Goal: Transaction & Acquisition: Purchase product/service

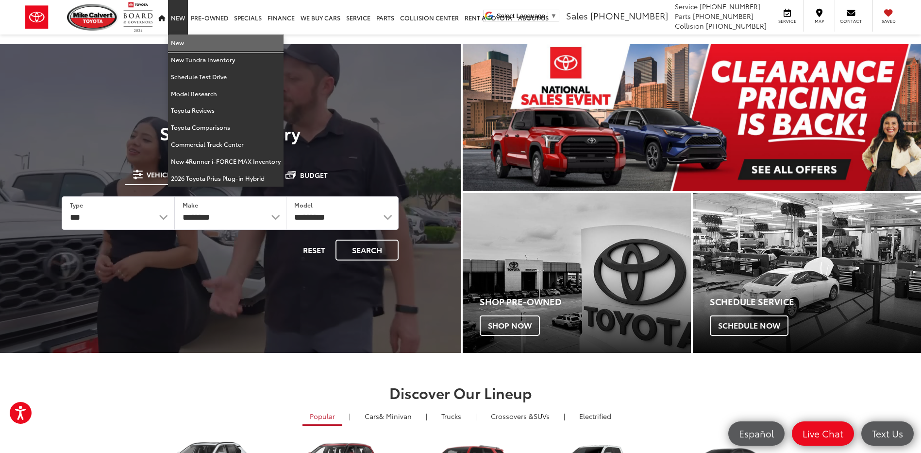
click at [183, 50] on link "New" at bounding box center [226, 42] width 116 height 17
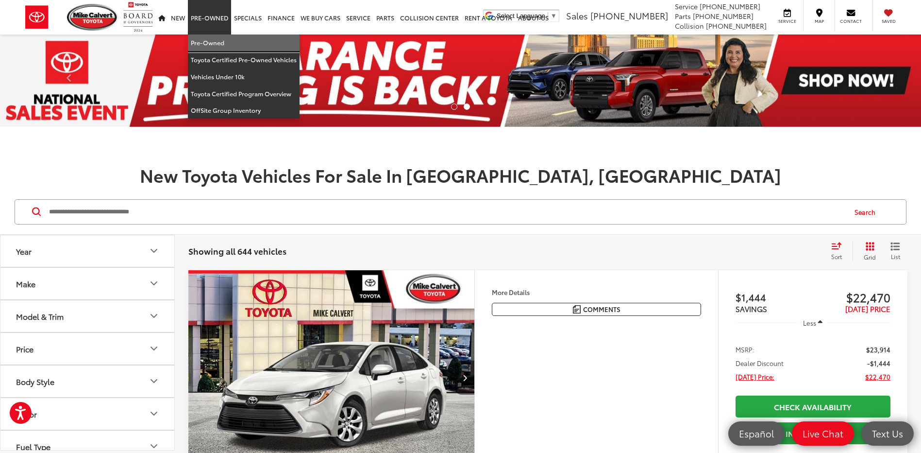
click at [210, 44] on link "Pre-Owned" at bounding box center [244, 42] width 112 height 17
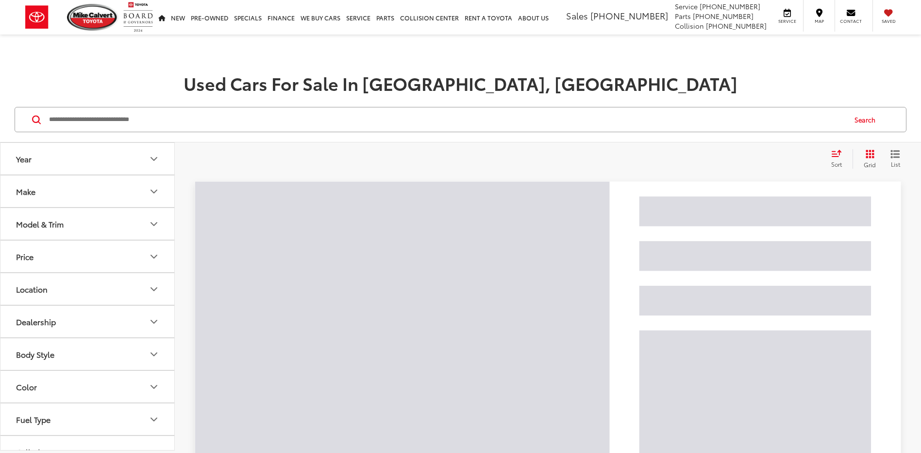
click at [136, 127] on input "Search by Make, Model, or Keyword" at bounding box center [446, 119] width 797 height 23
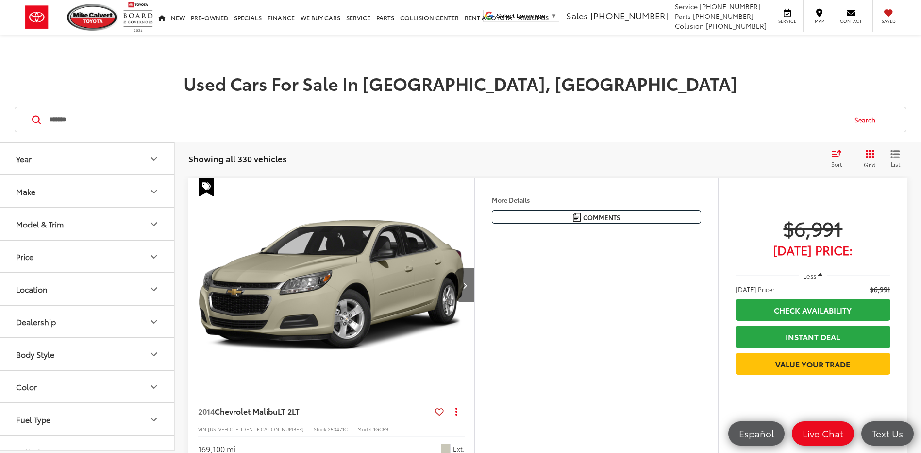
type input "*******"
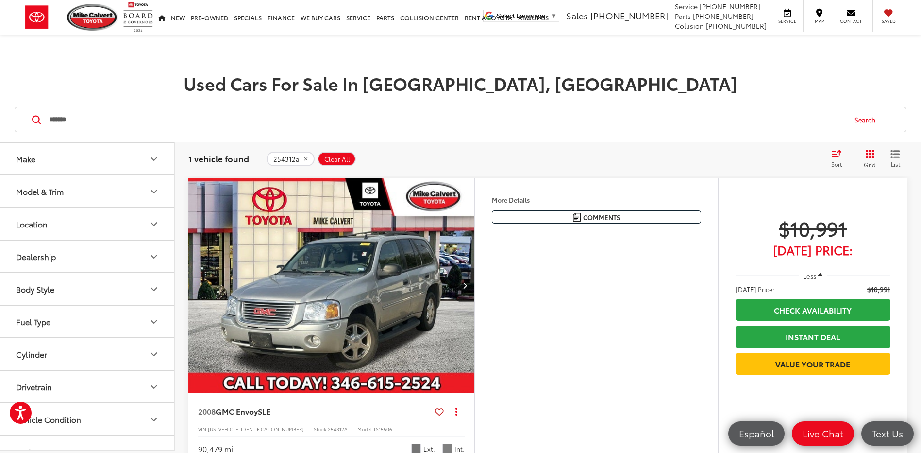
click at [461, 283] on button "Next image" at bounding box center [464, 285] width 19 height 34
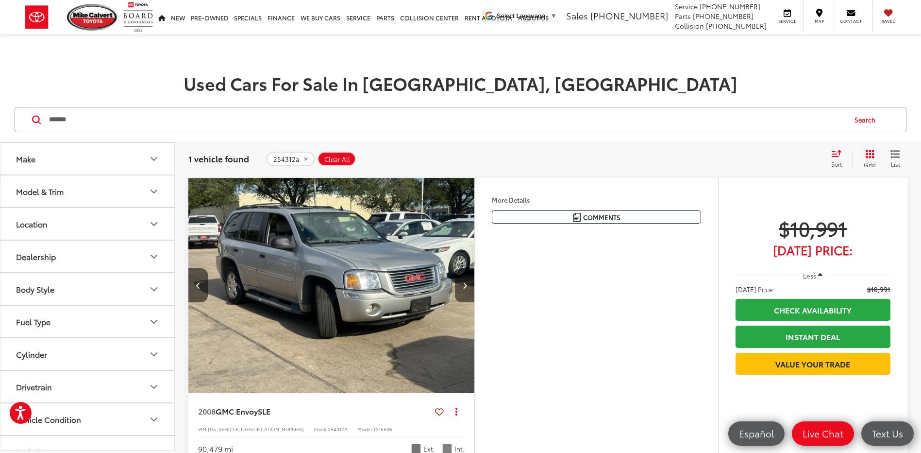
click at [461, 283] on button "Next image" at bounding box center [464, 285] width 19 height 34
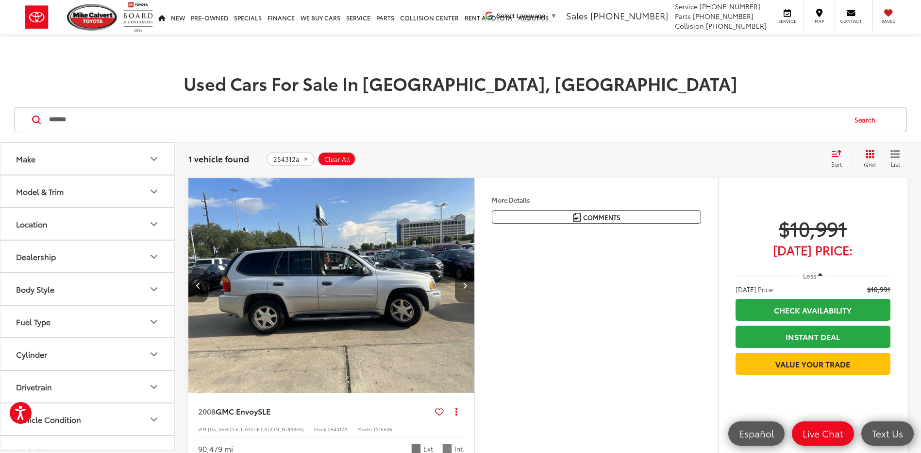
click at [461, 283] on button "Next image" at bounding box center [464, 285] width 19 height 34
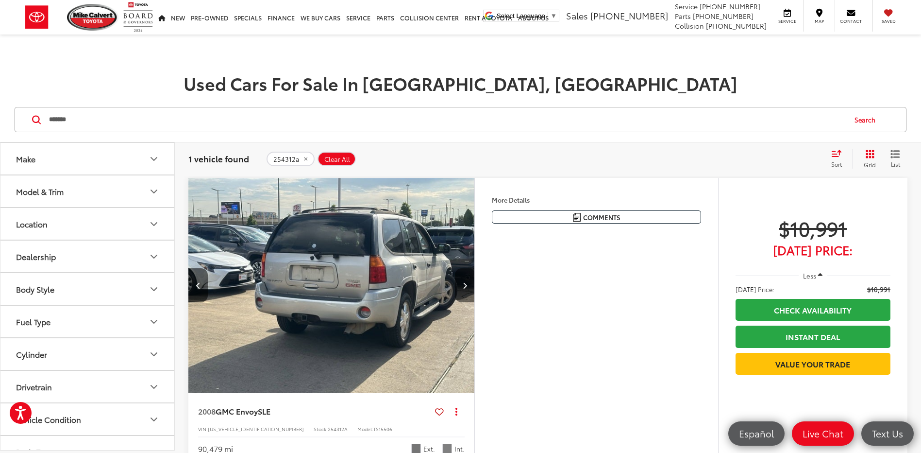
click at [461, 283] on button "Next image" at bounding box center [464, 285] width 19 height 34
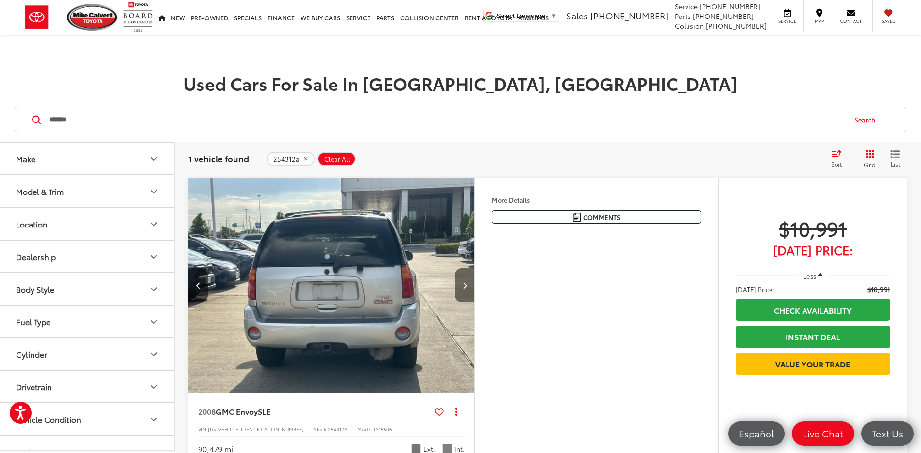
click at [461, 283] on button "Next image" at bounding box center [464, 285] width 19 height 34
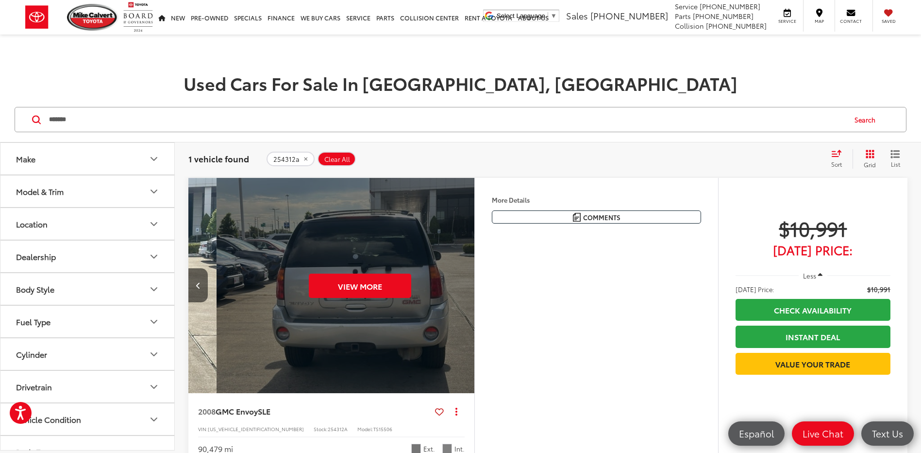
scroll to position [0, 1438]
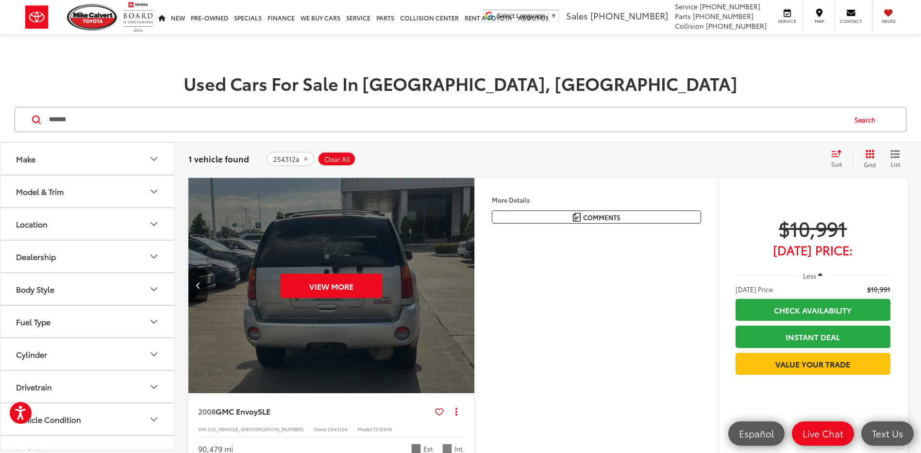
click at [461, 284] on div "View More" at bounding box center [332, 286] width 288 height 216
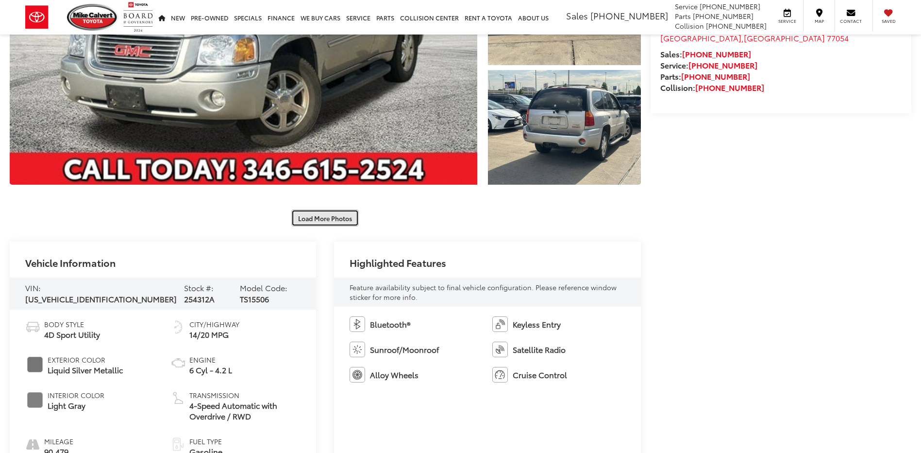
click at [327, 220] on button "Load More Photos" at bounding box center [325, 217] width 68 height 17
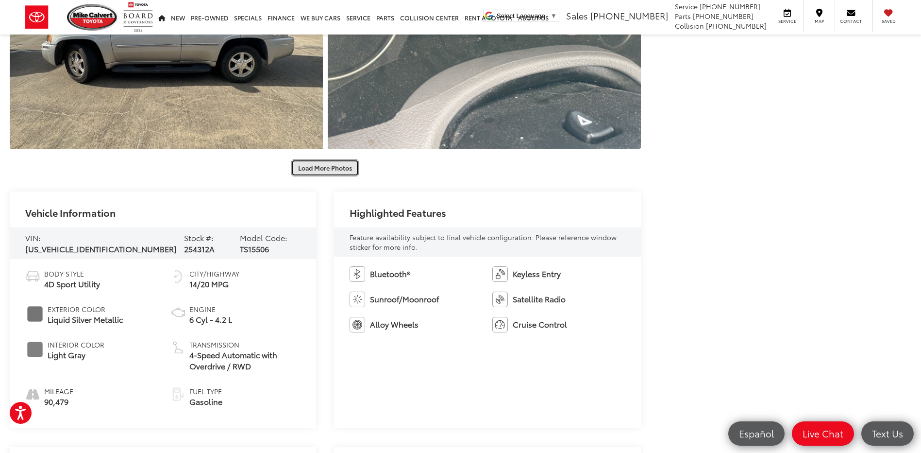
scroll to position [826, 0]
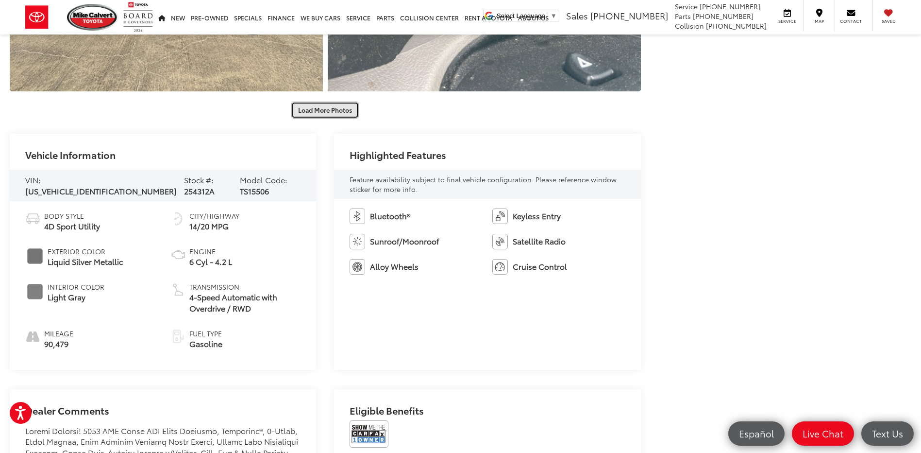
click at [323, 108] on button "Load More Photos" at bounding box center [325, 110] width 68 height 17
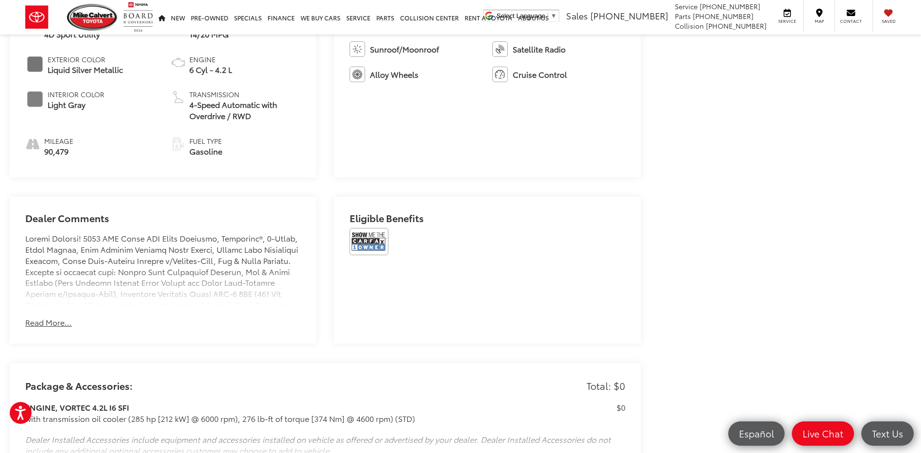
scroll to position [1506, 0]
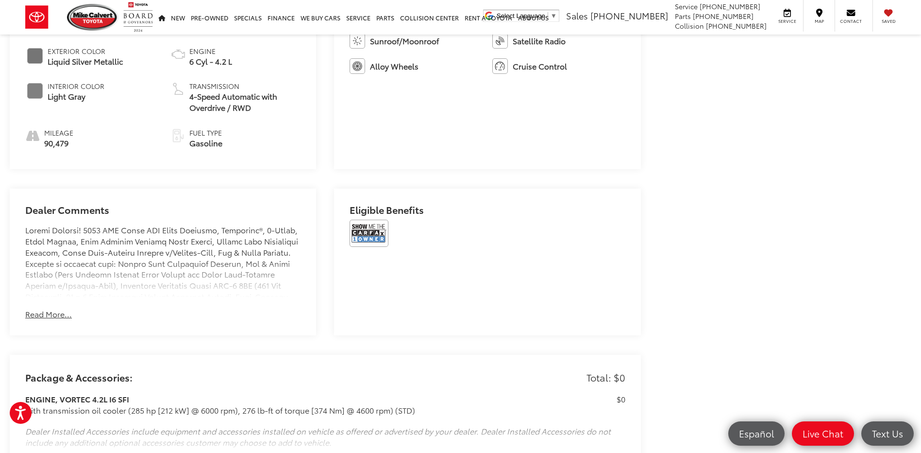
click at [63, 311] on button "Read More..." at bounding box center [48, 313] width 47 height 11
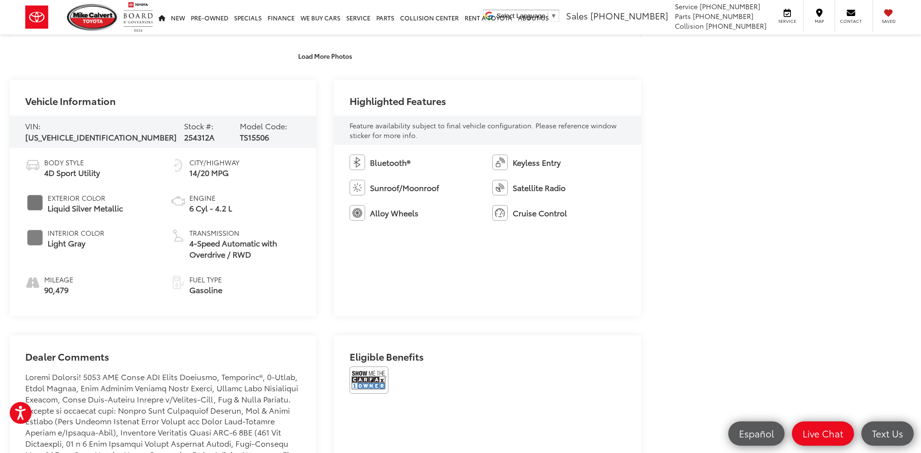
scroll to position [1360, 0]
click at [362, 375] on img at bounding box center [369, 378] width 39 height 27
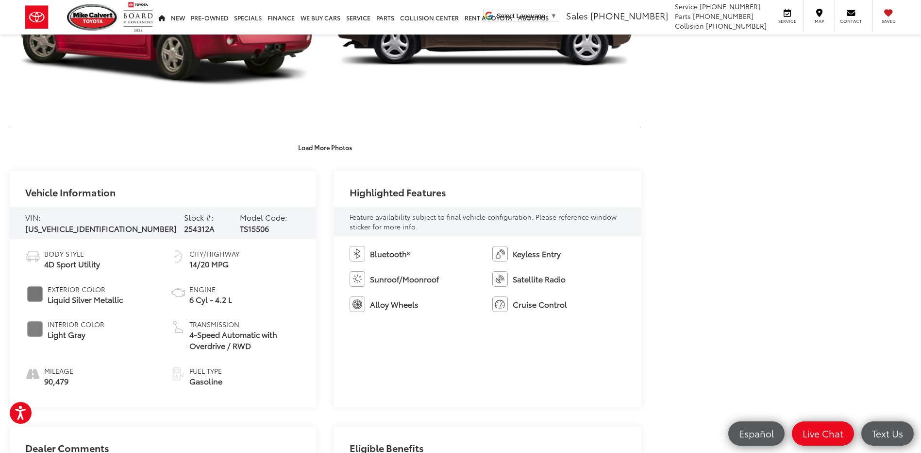
scroll to position [1263, 0]
